Goal: Task Accomplishment & Management: Complete application form

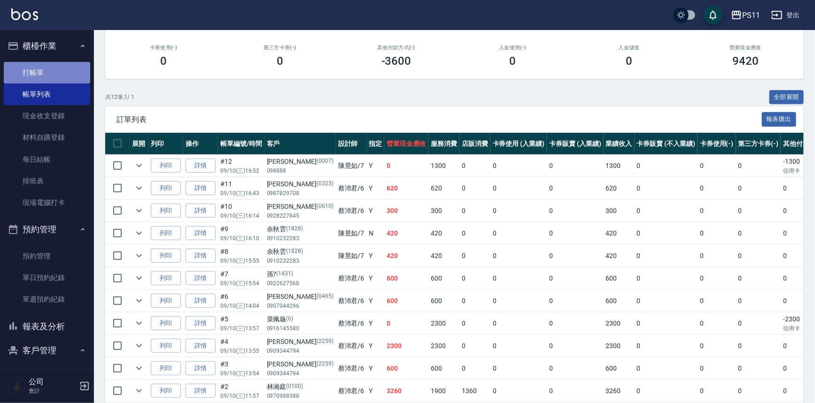
click at [56, 64] on link "打帳單" at bounding box center [47, 73] width 86 height 22
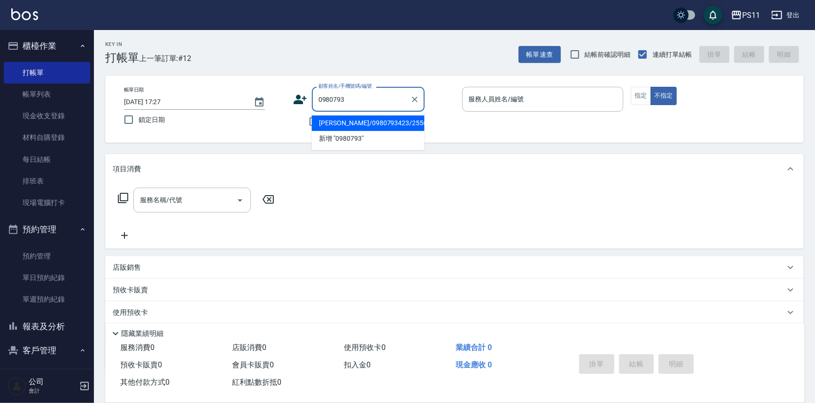
click at [395, 126] on li "[PERSON_NAME]/0980793423/2556" at bounding box center [368, 122] width 113 height 15
type input "[PERSON_NAME]/0980793423/2556"
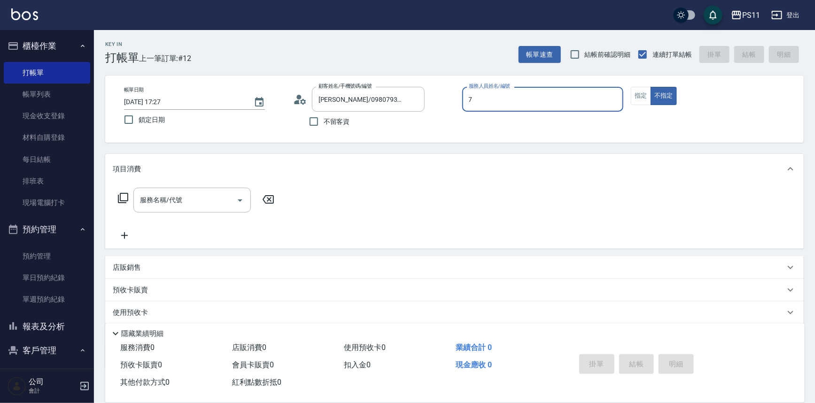
type input "陳昱如-7"
type button "false"
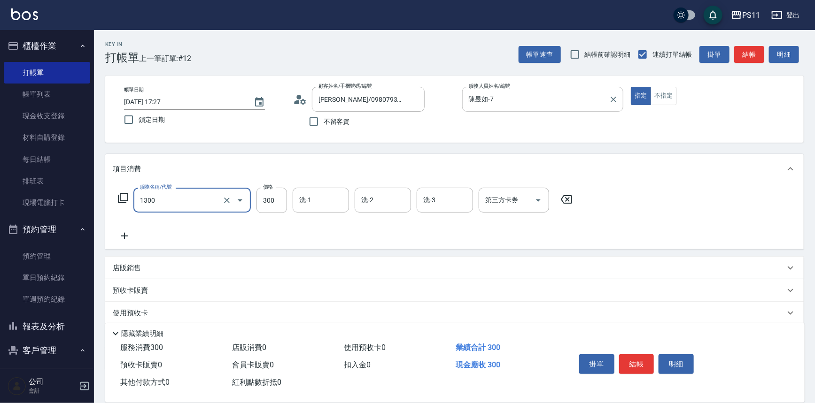
type input "洗髮300(1300)"
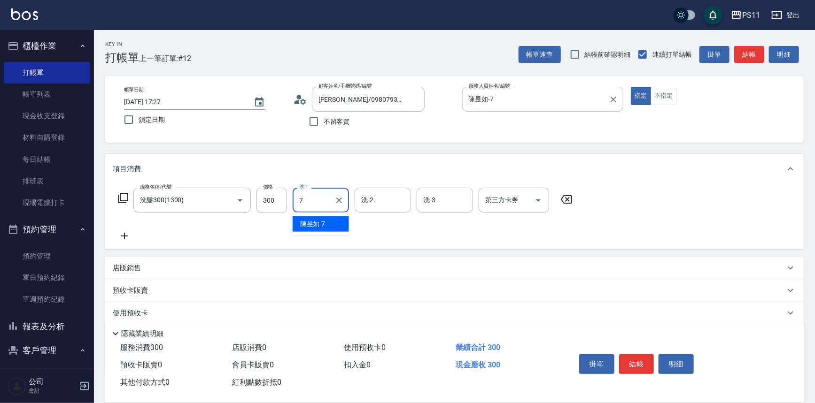
type input "陳昱如-7"
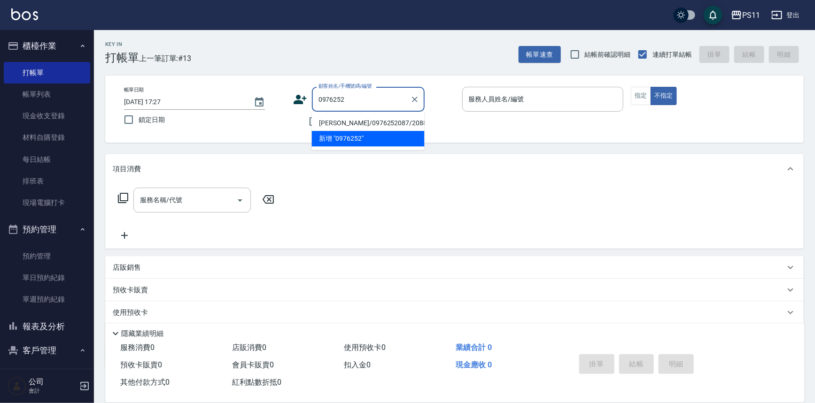
click at [385, 120] on li "[PERSON_NAME]/0976252087/2088" at bounding box center [368, 122] width 113 height 15
type input "[PERSON_NAME]/0976252087/2088"
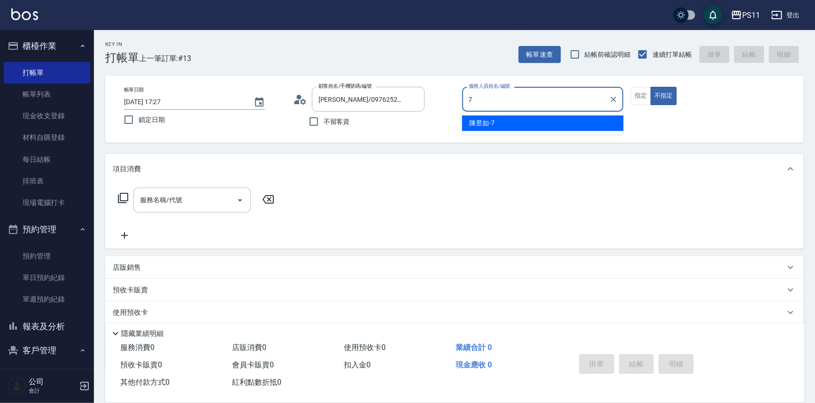
type input "陳昱如-7"
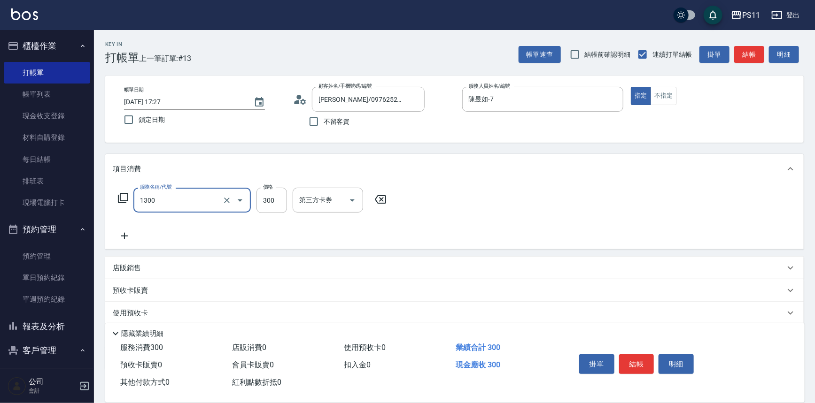
type input "洗髮300(1300)"
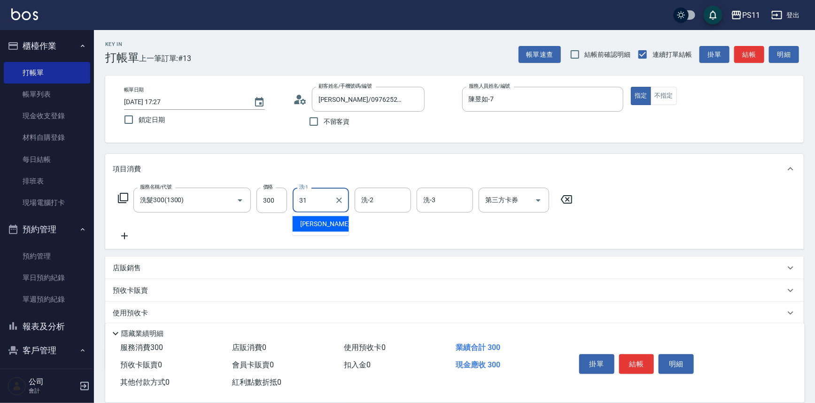
type input "[PERSON_NAME]-31"
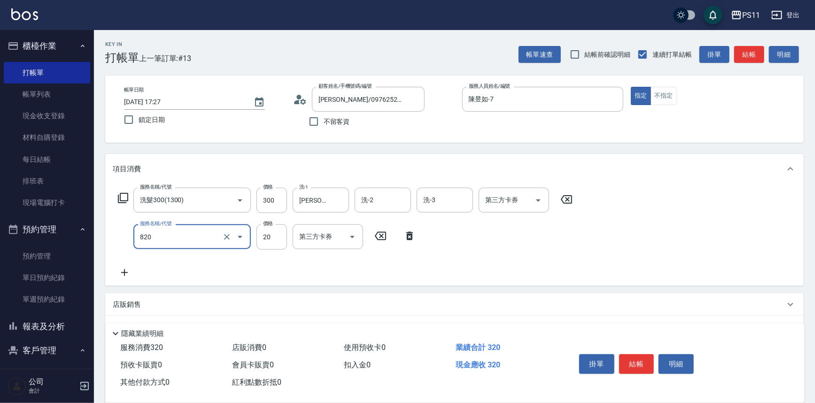
type input "潤絲(820)"
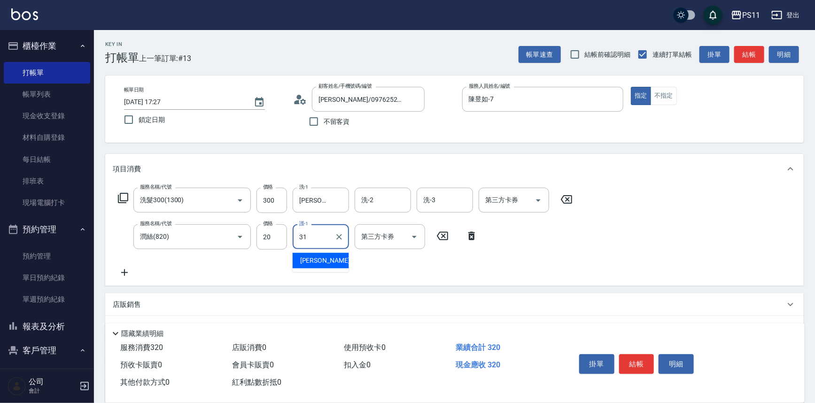
type input "[PERSON_NAME]-31"
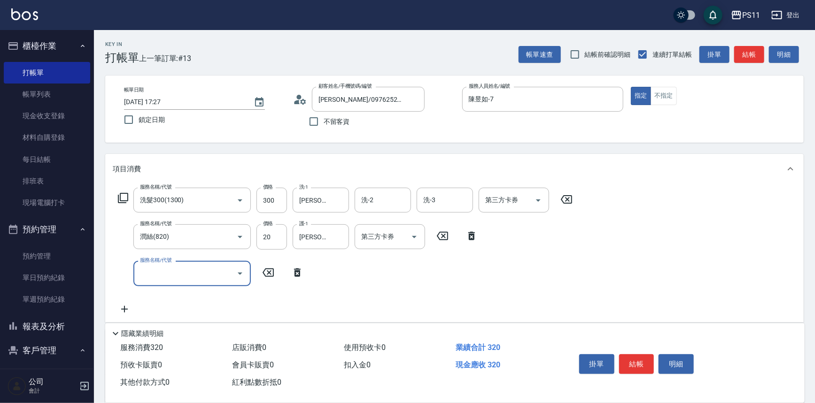
click at [243, 273] on icon "Open" at bounding box center [239, 273] width 11 height 11
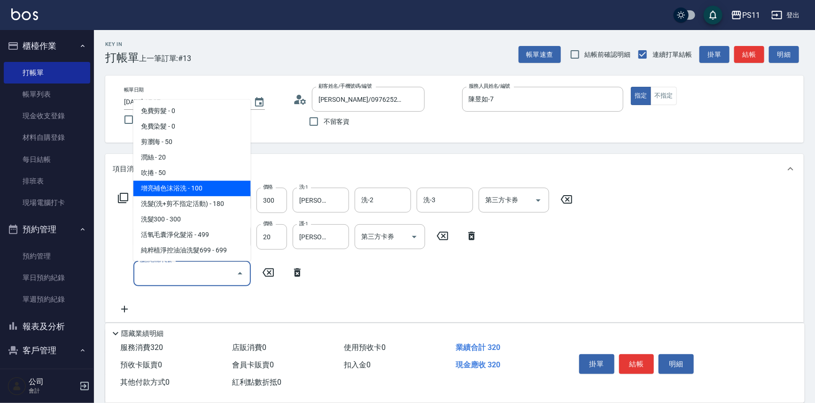
click at [223, 194] on span "增亮補色沫浴洗 - 100" at bounding box center [191, 188] width 117 height 15
type input "增亮補色沫浴洗(1100)"
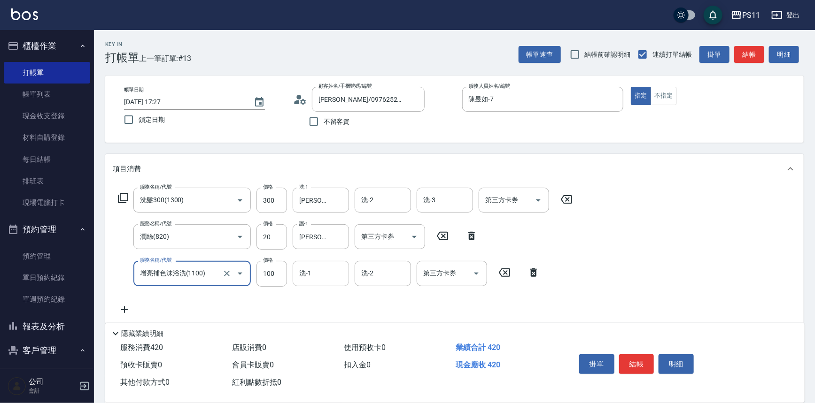
click at [326, 270] on input "洗-1" at bounding box center [321, 273] width 48 height 16
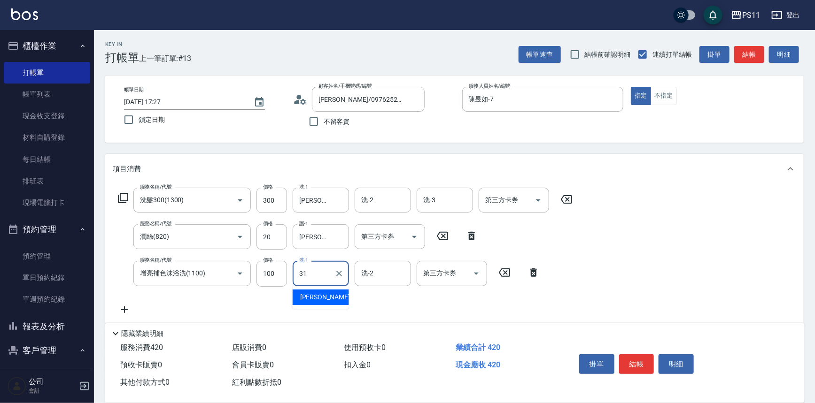
type input "[PERSON_NAME]-31"
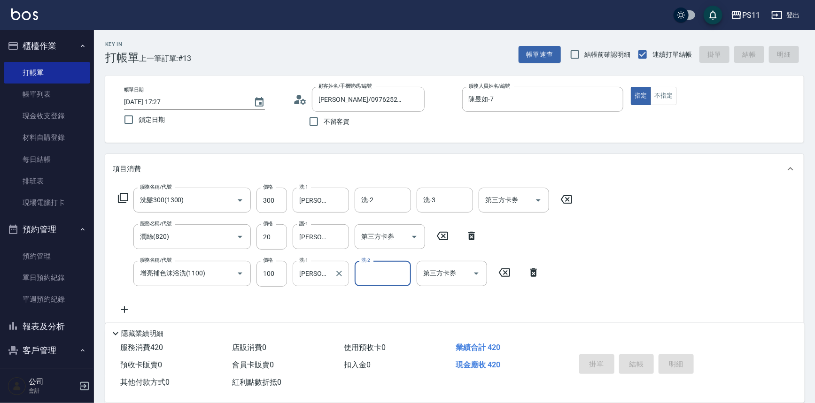
type input "[DATE] 17:47"
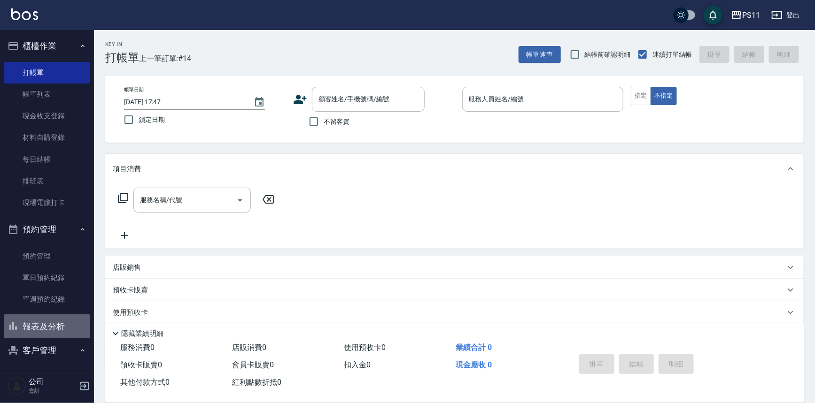
click at [55, 327] on button "報表及分析" at bounding box center [47, 327] width 86 height 24
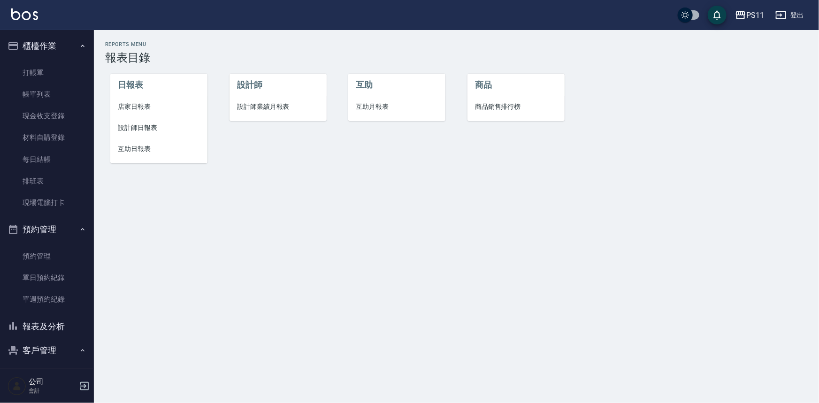
click at [128, 146] on span "互助日報表" at bounding box center [159, 149] width 82 height 10
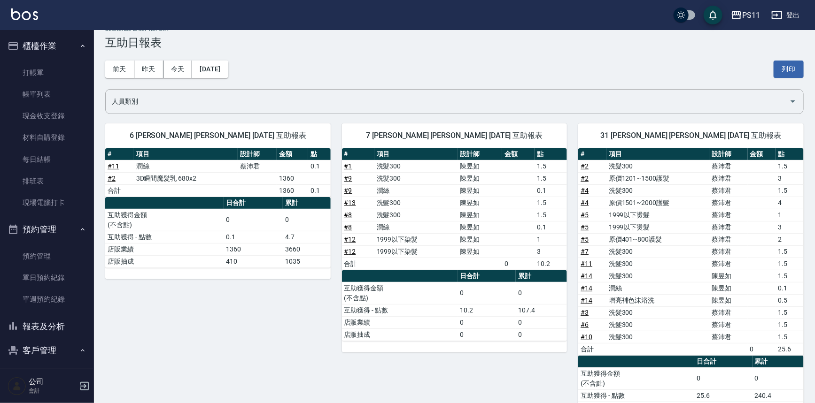
scroll to position [42, 0]
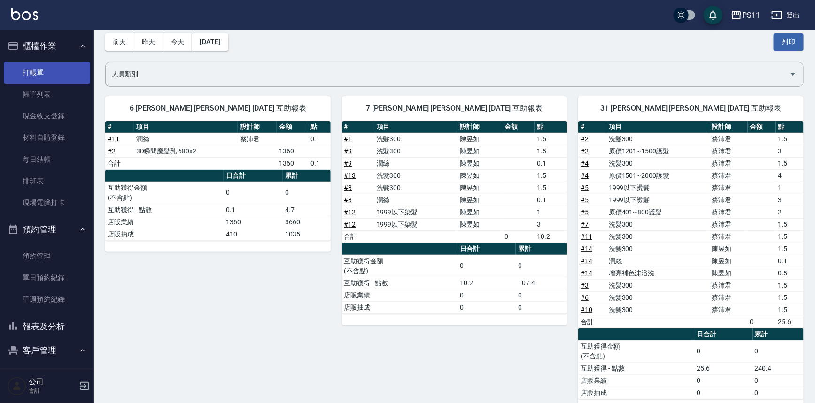
click at [71, 74] on link "打帳單" at bounding box center [47, 73] width 86 height 22
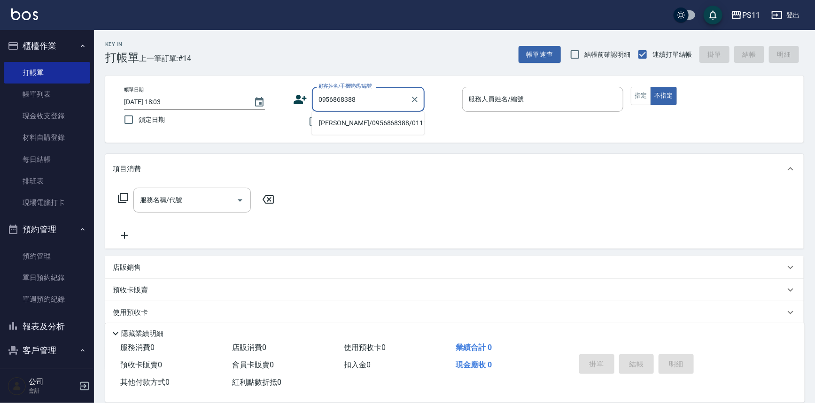
click at [344, 126] on li "[PERSON_NAME]/0956868388/0111" at bounding box center [368, 122] width 113 height 15
type input "[PERSON_NAME]/0956868388/0111"
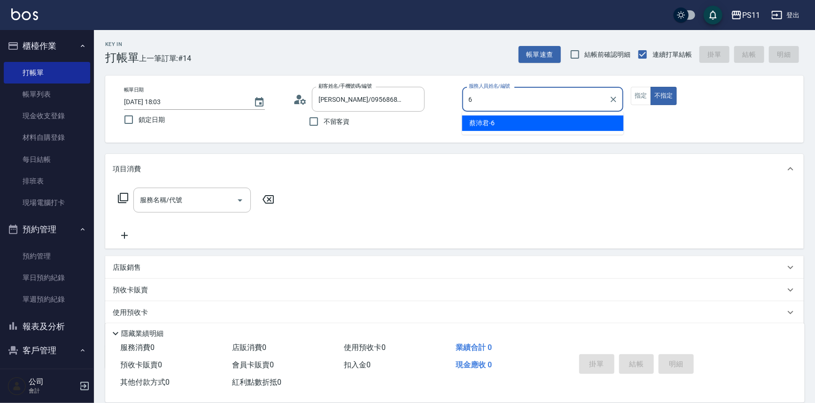
type input "[PERSON_NAME]6"
type button "false"
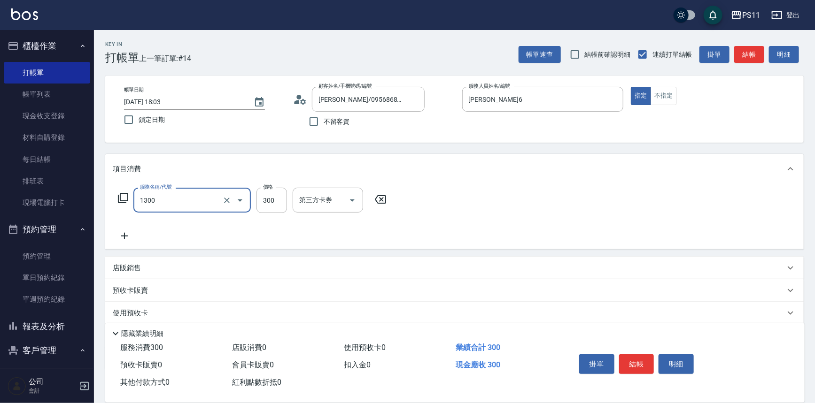
type input "洗髮300(1300)"
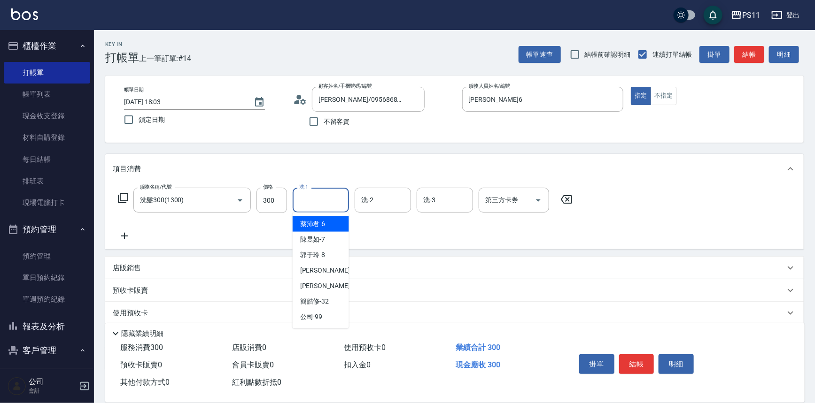
click at [310, 206] on input "洗-1" at bounding box center [321, 200] width 48 height 16
type input "[PERSON_NAME]-31"
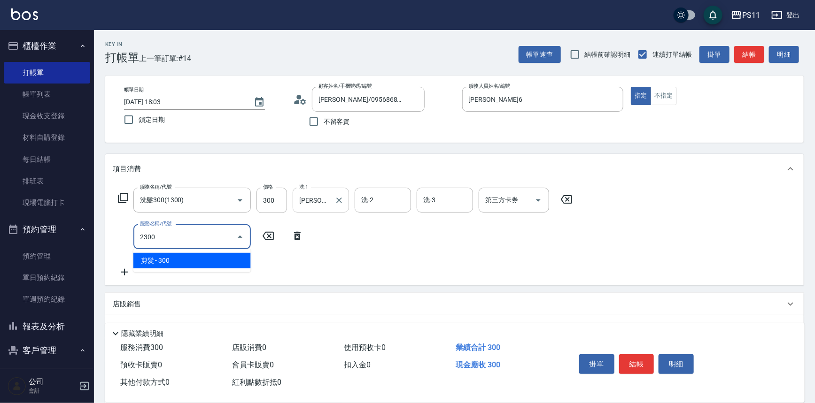
type input "剪髮(2300)"
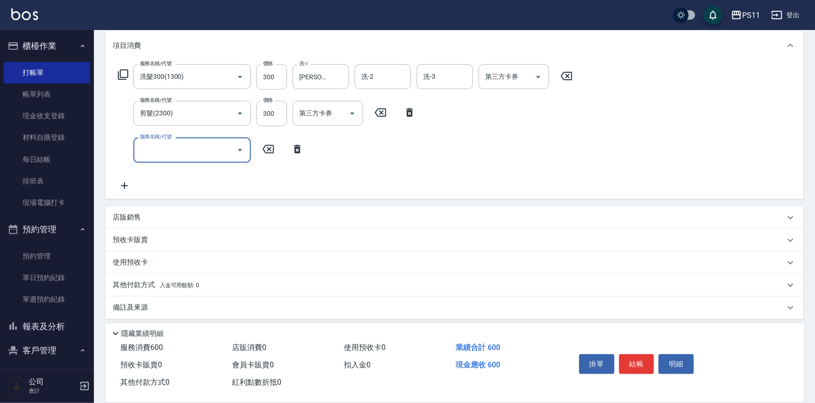
scroll to position [127, 0]
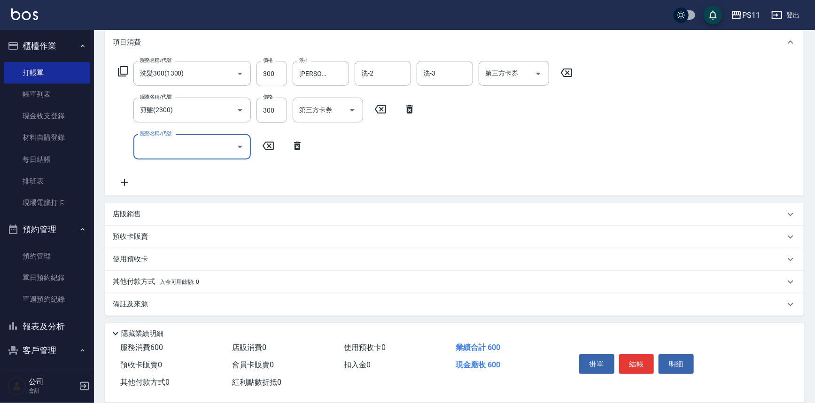
drag, startPoint x: 122, startPoint y: 286, endPoint x: 131, endPoint y: 281, distance: 11.4
click at [122, 286] on p "其他付款方式 入金可用餘額: 0" at bounding box center [156, 282] width 86 height 10
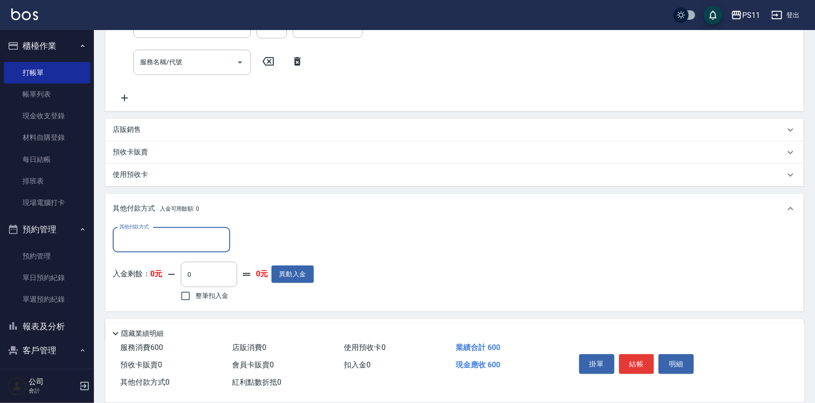
scroll to position [212, 0]
click at [161, 230] on div "其他付款方式" at bounding box center [171, 239] width 117 height 25
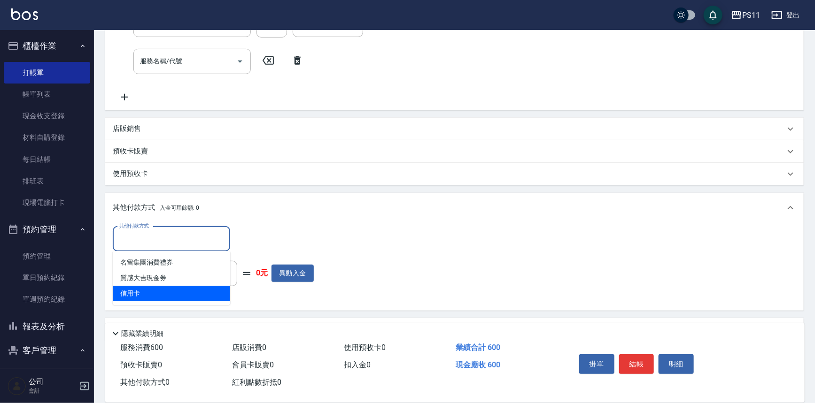
click at [169, 287] on span "信用卡" at bounding box center [171, 293] width 117 height 15
type input "信用卡"
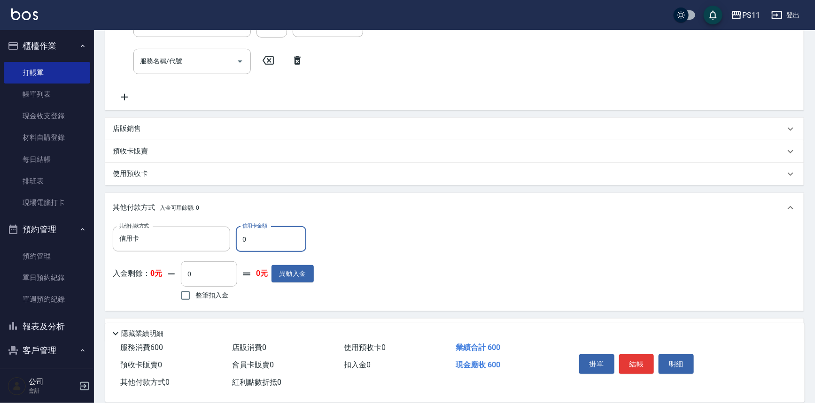
drag, startPoint x: 245, startPoint y: 239, endPoint x: 239, endPoint y: 239, distance: 6.6
click at [239, 239] on input "0" at bounding box center [271, 239] width 70 height 25
type input "600"
type input "[DATE] 18:18"
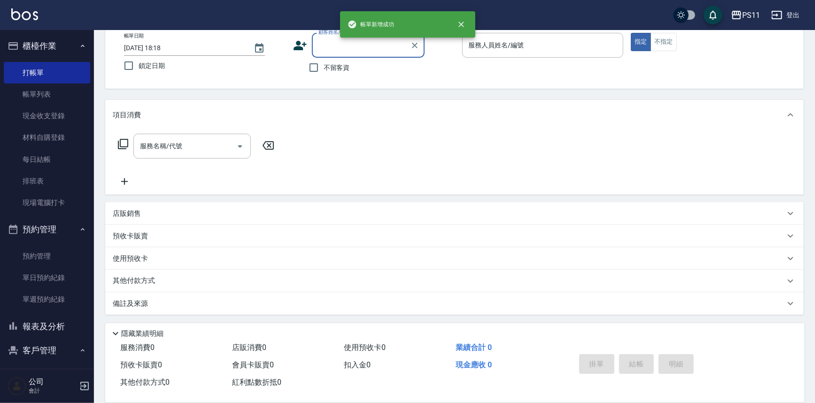
scroll to position [0, 0]
